Goal: Book appointment/travel/reservation

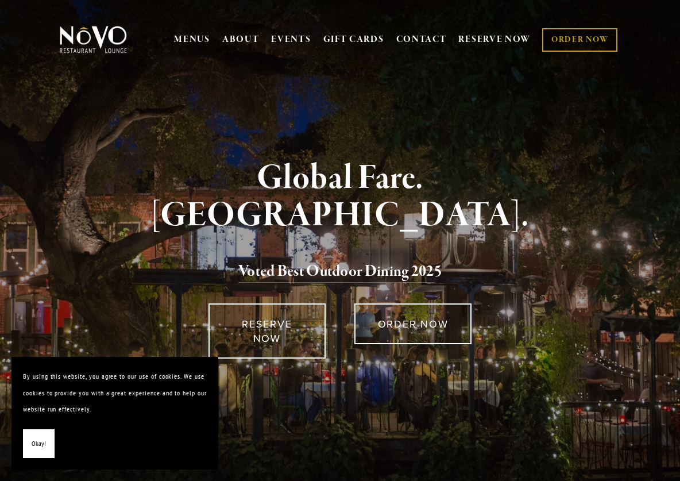
click at [37, 439] on span "Okay!" at bounding box center [39, 443] width 14 height 17
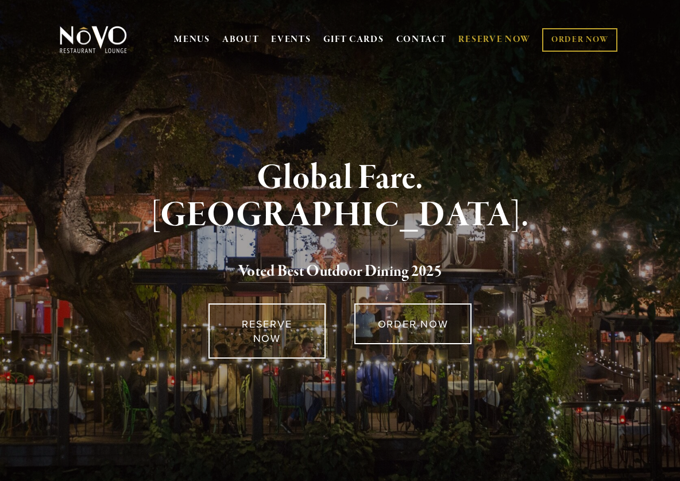
click at [500, 39] on link "RESERVE NOW" at bounding box center [494, 40] width 72 height 22
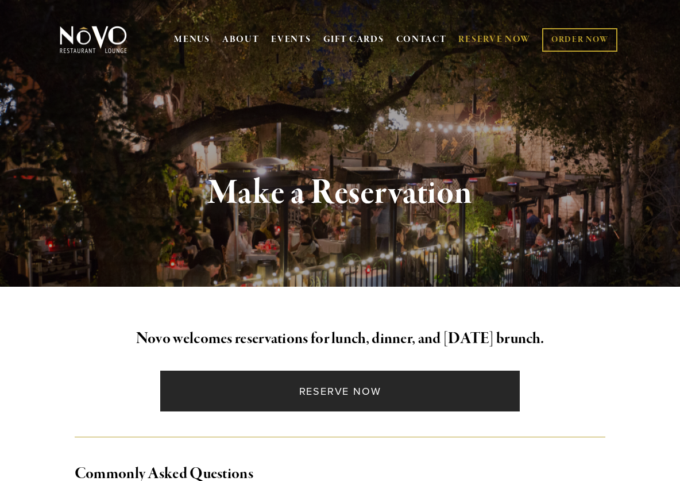
click at [329, 390] on link "Reserve Now" at bounding box center [340, 390] width 360 height 41
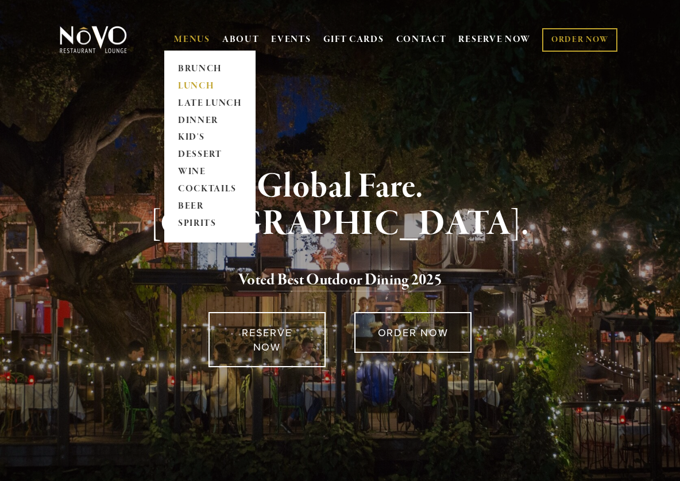
click at [199, 78] on link "LUNCH" at bounding box center [210, 86] width 72 height 17
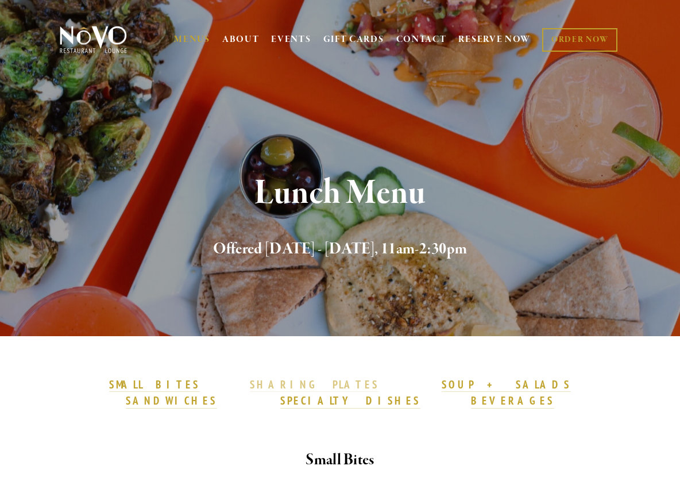
click at [250, 385] on strong "SHARING PLATES" at bounding box center [314, 384] width 129 height 14
